Goal: Navigation & Orientation: Find specific page/section

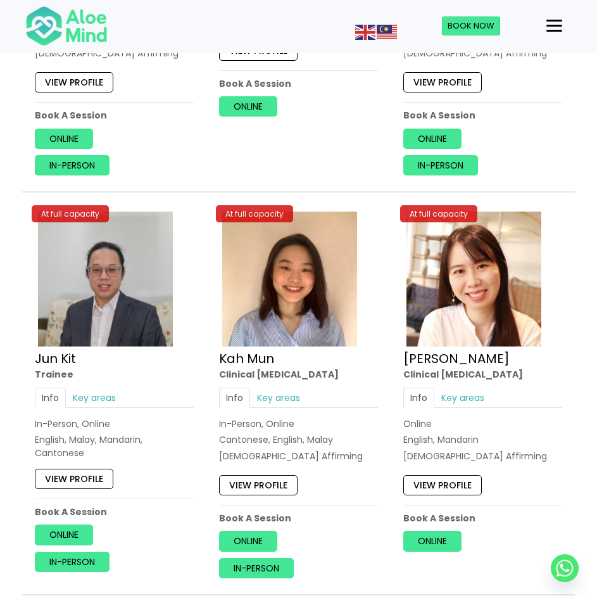
scroll to position [3735, 0]
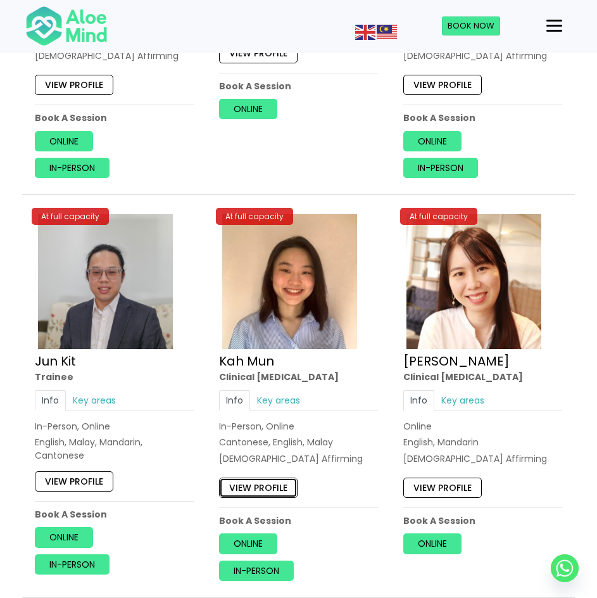
click at [232, 483] on link "View profile" at bounding box center [258, 487] width 78 height 20
click at [463, 488] on link "View profile" at bounding box center [442, 487] width 78 height 20
click at [68, 481] on link "View profile" at bounding box center [74, 481] width 78 height 20
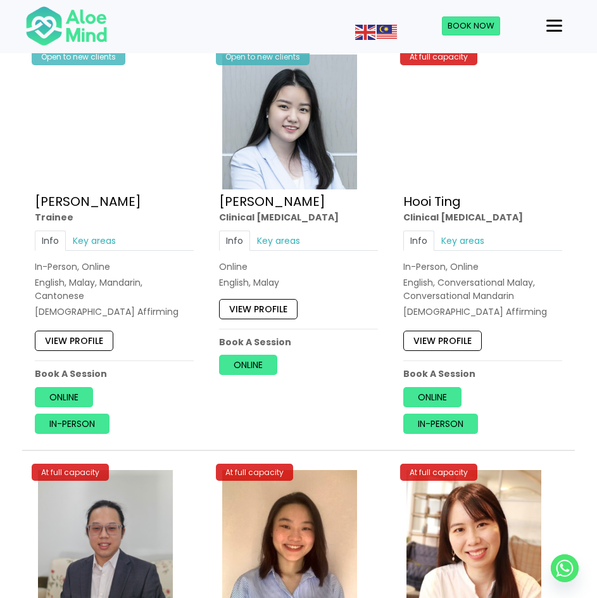
scroll to position [3292, 0]
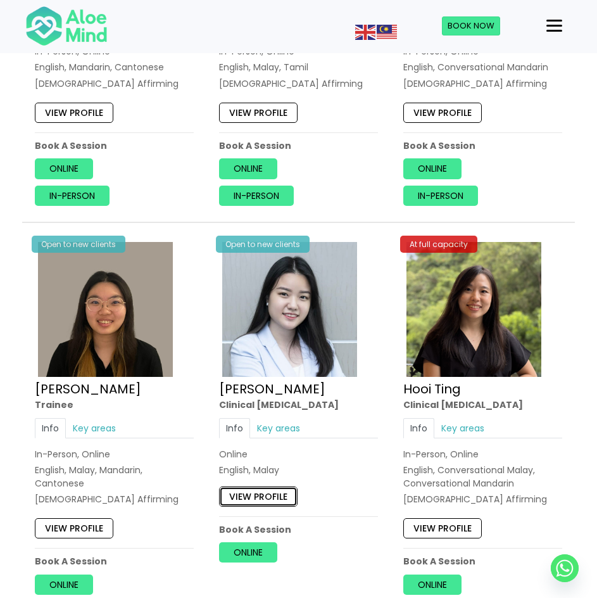
click at [283, 506] on link "View profile" at bounding box center [258, 496] width 78 height 20
click at [445, 530] on link "View profile" at bounding box center [442, 528] width 78 height 20
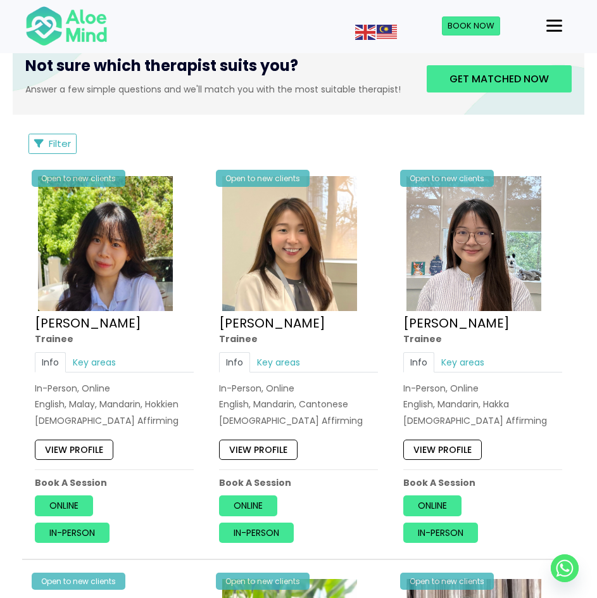
scroll to position [506, 0]
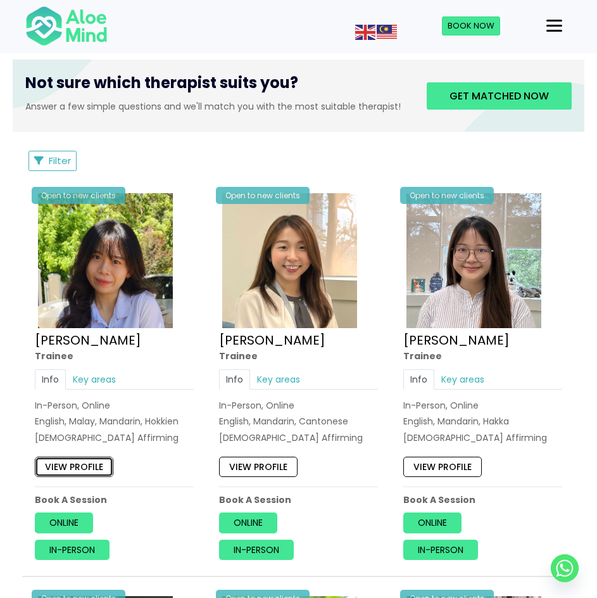
click at [76, 462] on link "View profile" at bounding box center [74, 466] width 78 height 20
